Goal: Task Accomplishment & Management: Complete application form

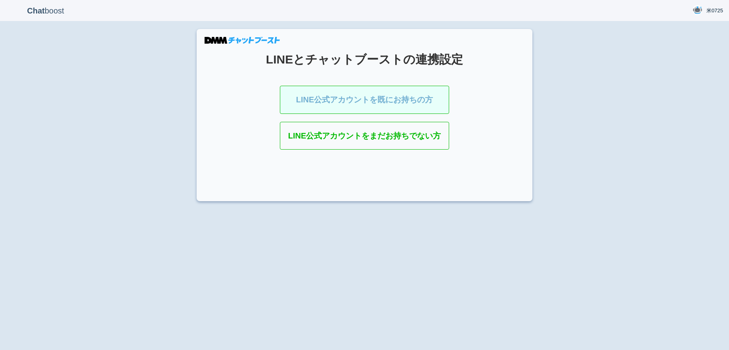
click at [368, 104] on link "LINE公式アカウントを既にお持ちの方" at bounding box center [365, 100] width 170 height 28
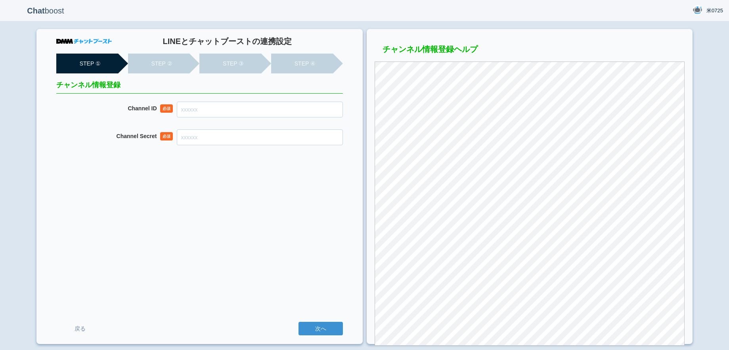
click at [185, 109] on input "Channel ID" at bounding box center [260, 109] width 166 height 16
paste input "2007967085"
type input "2007967085"
click at [193, 138] on input "Channel Secret" at bounding box center [260, 137] width 166 height 16
paste input "f06a42962511c2b8111c6a88f7f9a457"
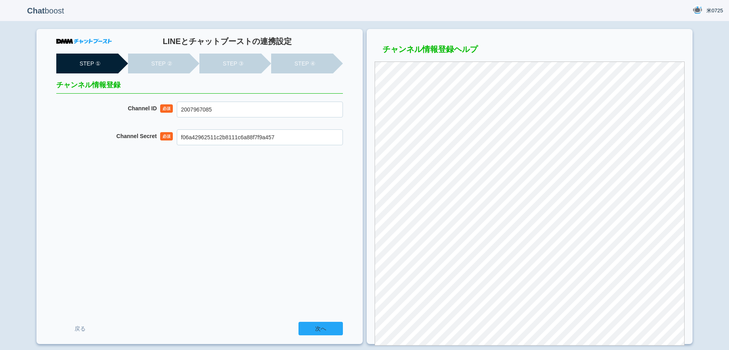
type input "f06a42962511c2b8111c6a88f7f9a457"
click at [327, 327] on input "次へ" at bounding box center [320, 327] width 44 height 13
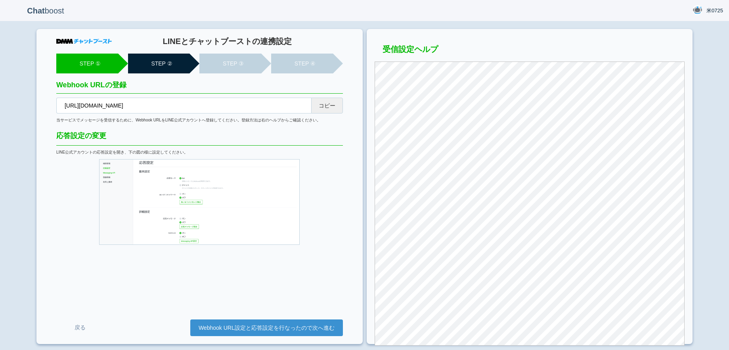
click at [322, 105] on button "コピー" at bounding box center [327, 106] width 32 height 16
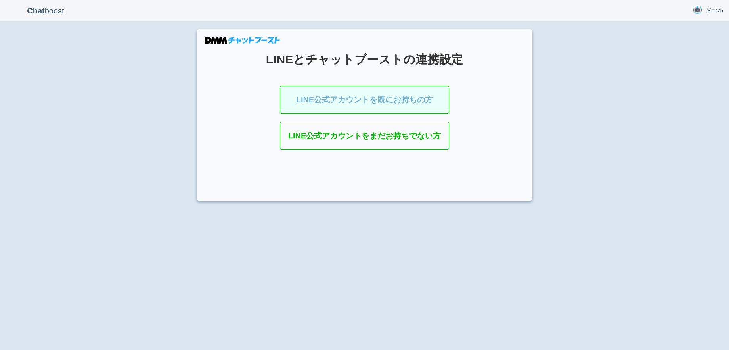
click at [376, 99] on link "LINE公式アカウントを既にお持ちの方" at bounding box center [365, 100] width 170 height 28
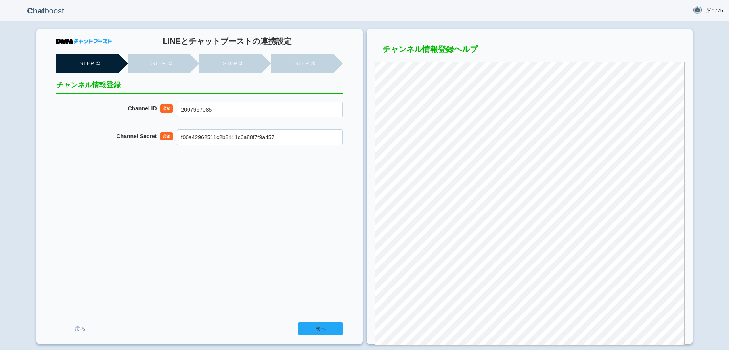
click at [319, 328] on input "次へ" at bounding box center [320, 327] width 44 height 13
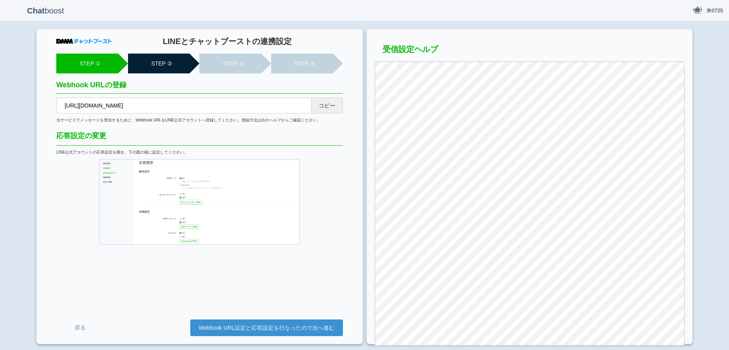
click at [326, 107] on button "コピー" at bounding box center [327, 106] width 32 height 16
click at [260, 325] on link "Webhook URL設定と応答設定を行なったので次へ進む" at bounding box center [266, 327] width 153 height 17
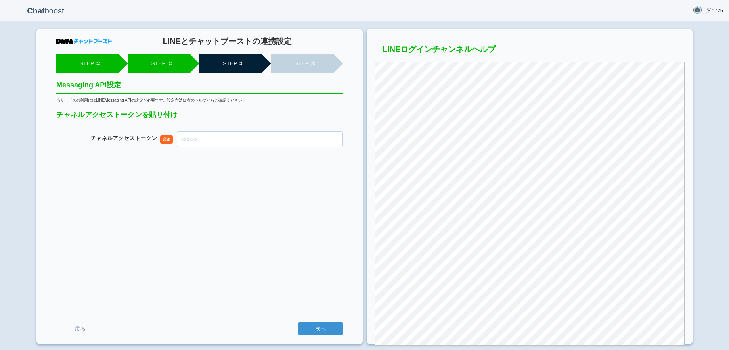
click at [194, 140] on input "チャネル アクセストークン" at bounding box center [260, 139] width 166 height 16
paste input "9LwTqTRXfReqbdflCHAPDSFNYq6AKAdNH+82h0YsBRAcuovvz0NK7qcn7aoN09gTXGeAFPsuoZKbg6p…"
type input "9LwTqTRXfReqbdflCHAPDSFNYq6AKAdNH+82h0YsBRAcuovvz0NK7qcn7aoN09gTXGeAFPsuoZKbg6p…"
click at [322, 327] on input "次へ" at bounding box center [320, 327] width 44 height 13
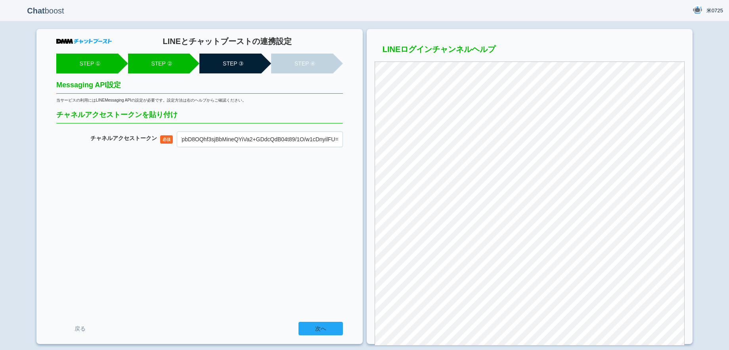
scroll to position [0, 0]
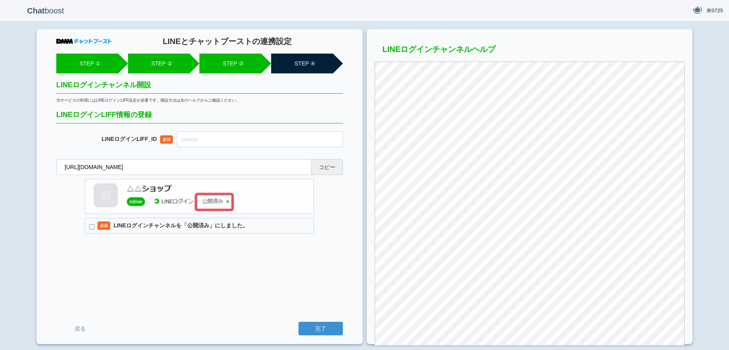
click at [200, 143] on input "text" at bounding box center [260, 139] width 166 height 16
paste input "2007967095-v0mb4rE9"
type input "2007967095-v0mb4rE9"
click at [93, 228] on input "必須 LINEログインチャンネルを「公開済み」にしました。" at bounding box center [91, 226] width 5 height 5
checkbox input "true"
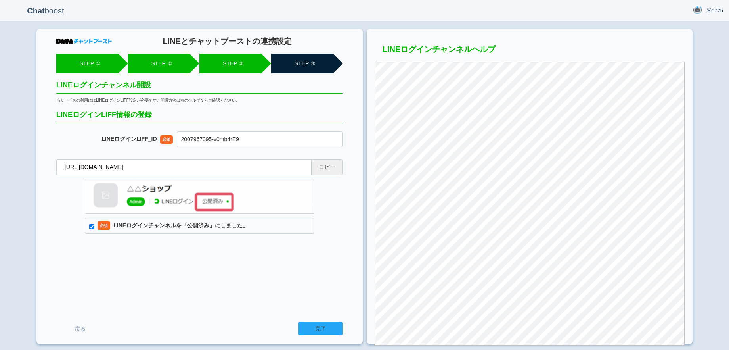
click at [328, 322] on input "完了" at bounding box center [320, 327] width 44 height 13
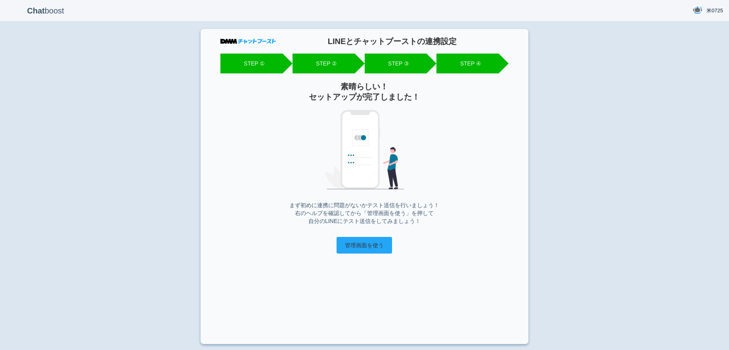
click at [365, 244] on input "管理画面を使う" at bounding box center [364, 245] width 55 height 17
click at [379, 247] on input "管理画面を使う" at bounding box center [364, 245] width 55 height 17
